Goal: Task Accomplishment & Management: Use online tool/utility

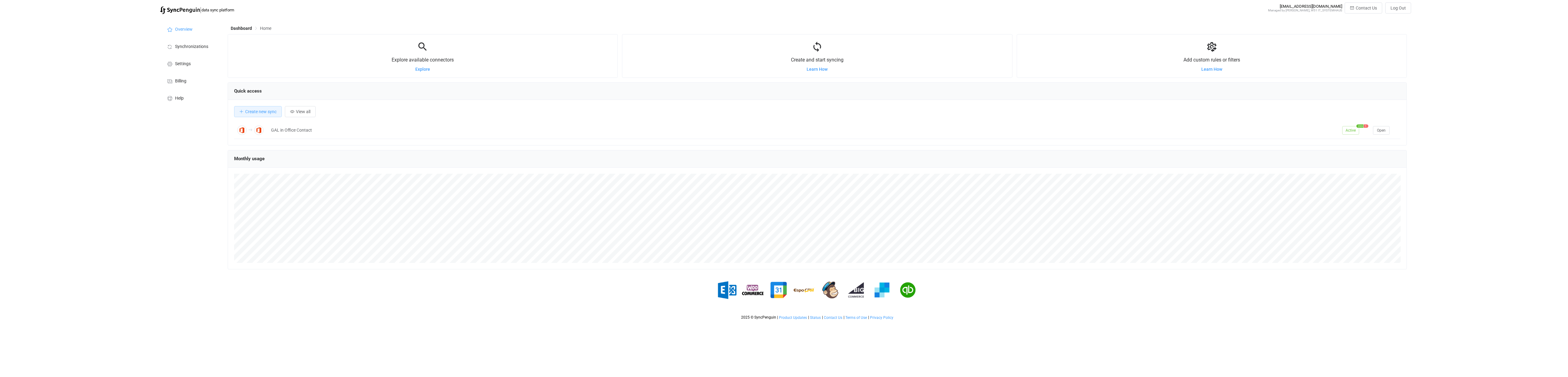
scroll to position [119, 1179]
click at [1382, 133] on button "Open" at bounding box center [1381, 130] width 16 height 9
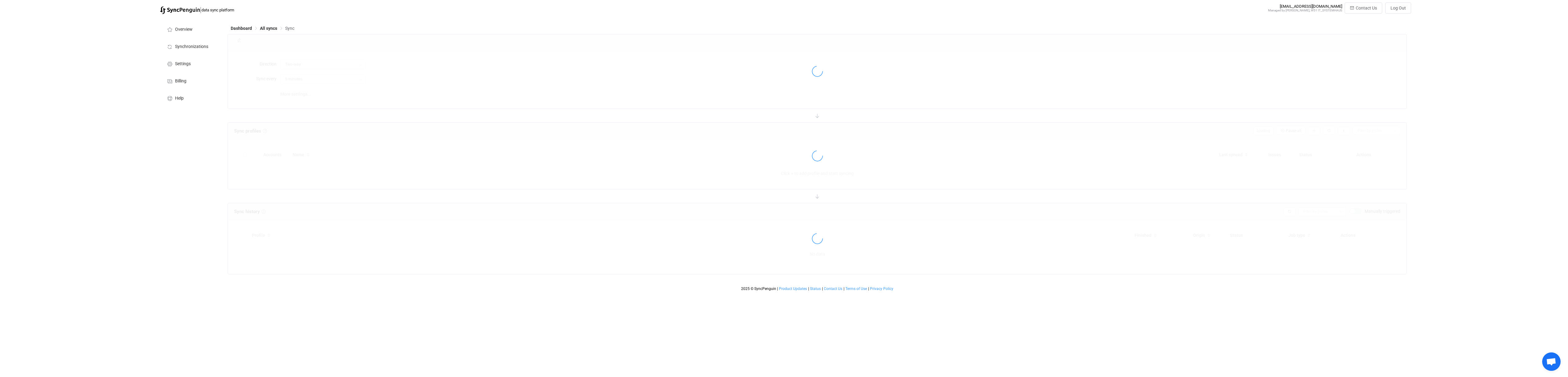
type input "Office 365 GAL → Office 365 (one to many)"
type input "12 hours"
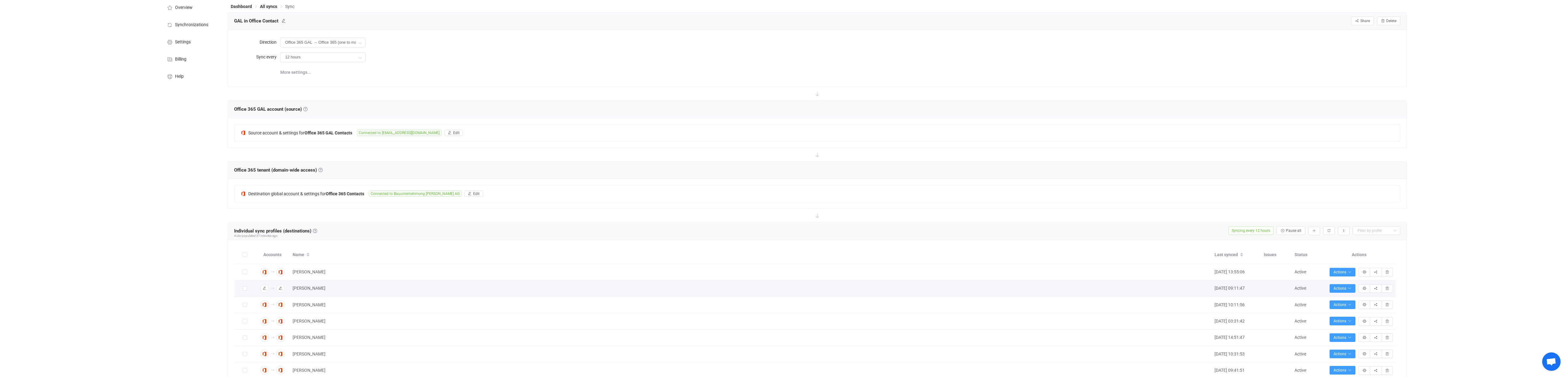
scroll to position [97, 0]
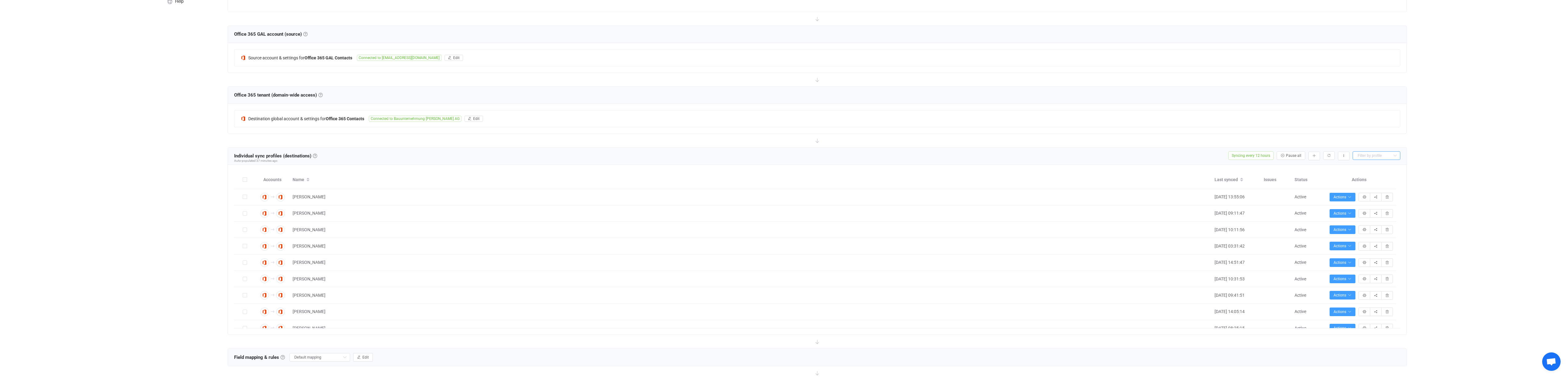
click at [1365, 155] on input "text" at bounding box center [1376, 156] width 47 height 9
type input "azubi"
click at [1367, 170] on span "Azubi Kalkulation" at bounding box center [1376, 171] width 33 height 5
type input "Azubi Kalkulation"
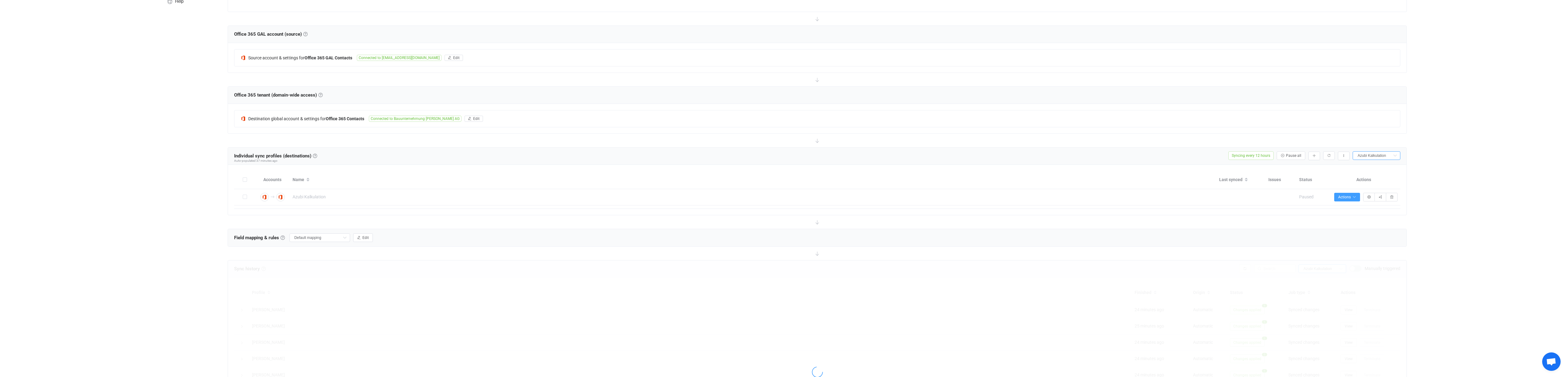
scroll to position [71, 0]
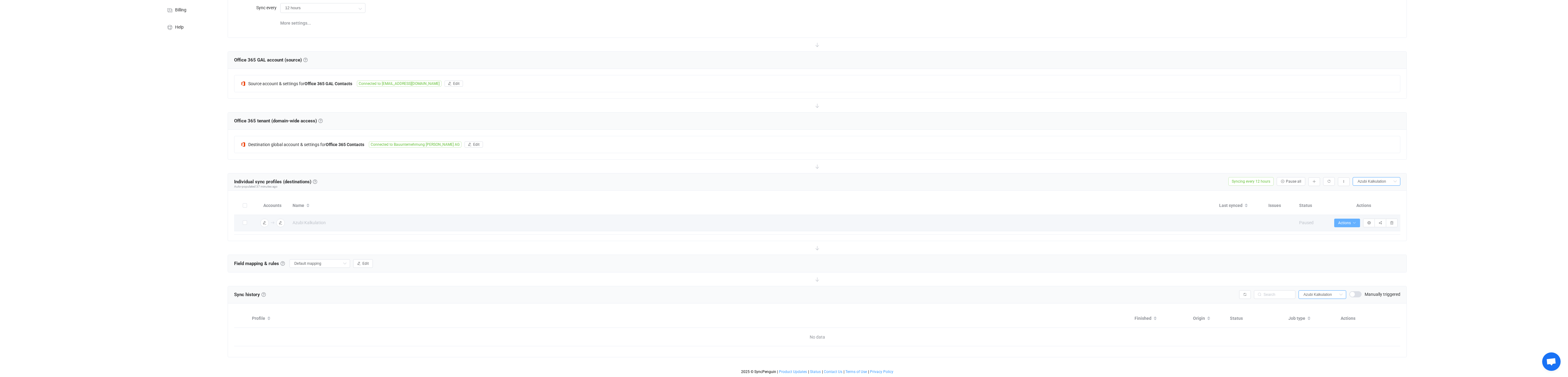
click at [1357, 223] on button "Actions" at bounding box center [1347, 223] width 26 height 9
click at [1333, 243] on li "Start syncing…" at bounding box center [1330, 240] width 56 height 11
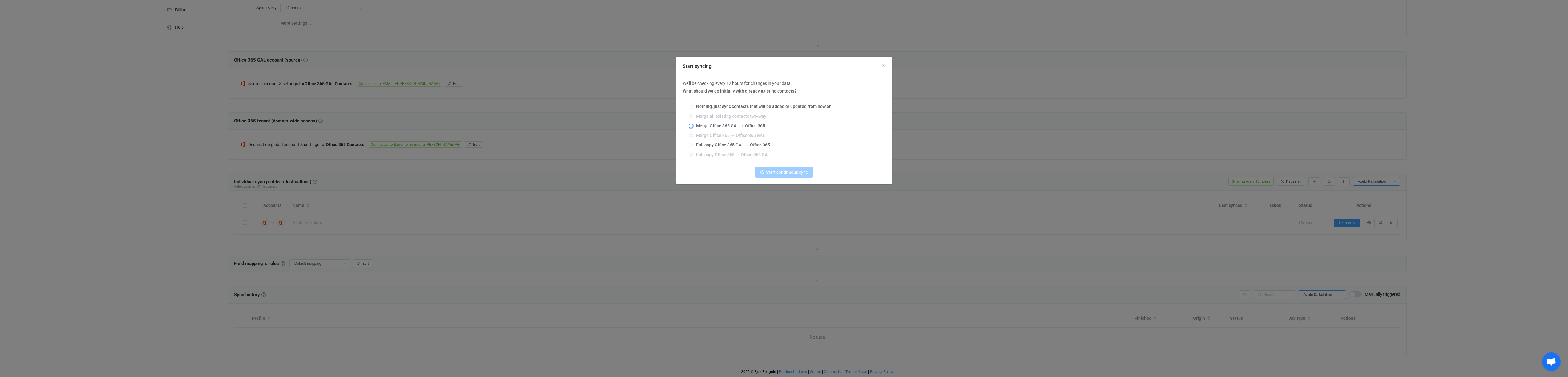
click at [691, 125] on span "Start syncing" at bounding box center [691, 125] width 4 height 4
click at [691, 125] on input "Merge Office 365 GAL → Office 365" at bounding box center [691, 126] width 4 height 5
radio input "true"
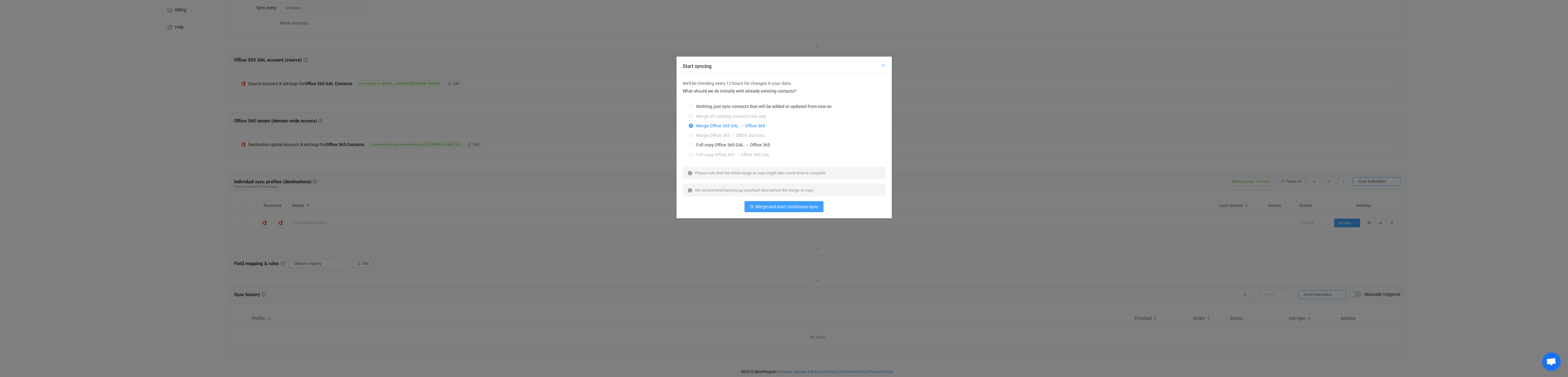
click at [884, 65] on icon "Close" at bounding box center [883, 66] width 5 height 5
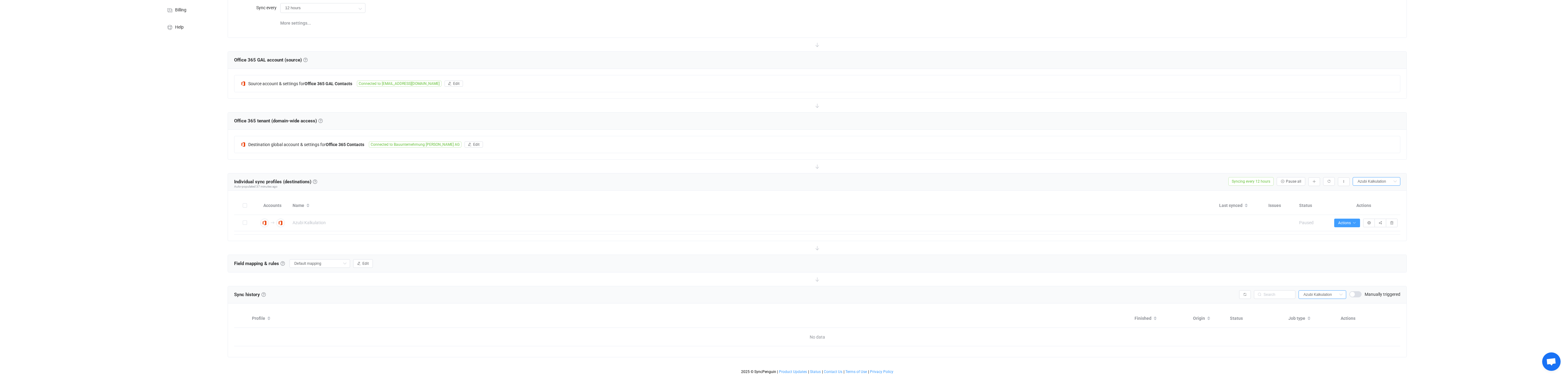
scroll to position [0, 0]
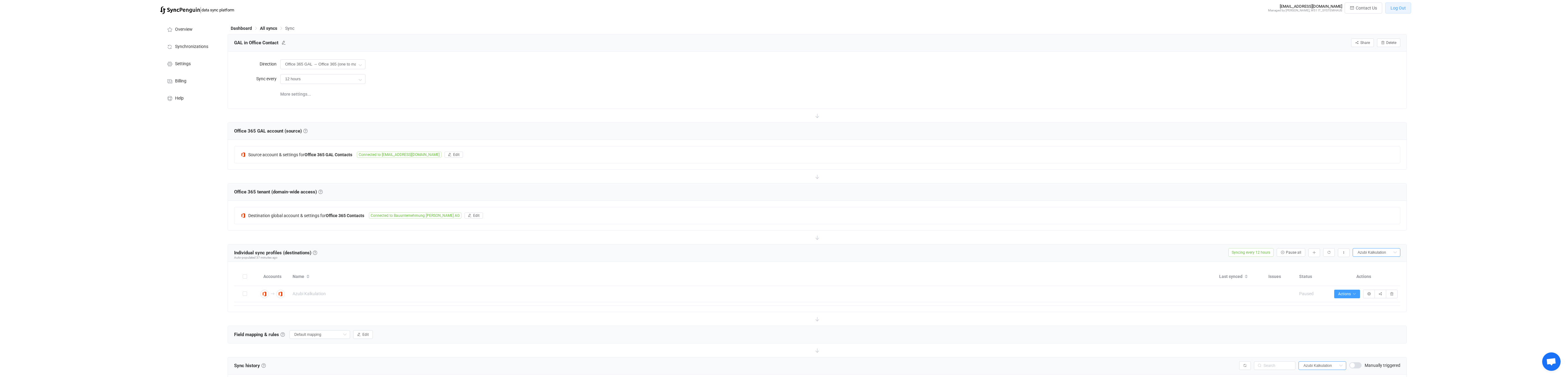
click at [1407, 9] on button "Log Out" at bounding box center [1398, 8] width 26 height 11
